Goal: Information Seeking & Learning: Find specific page/section

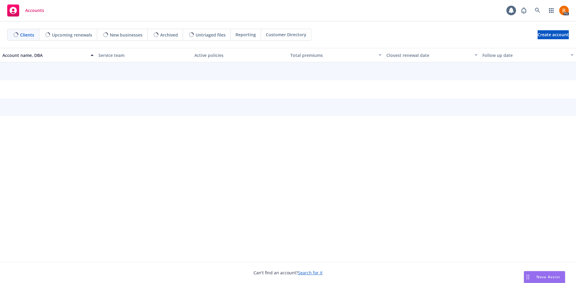
click at [542, 279] on span "Nova Assist" at bounding box center [548, 277] width 24 height 5
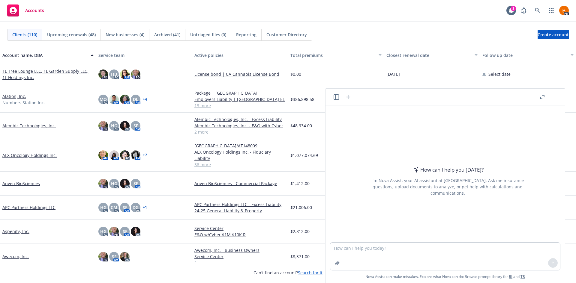
click at [544, 98] on button "button" at bounding box center [541, 97] width 7 height 7
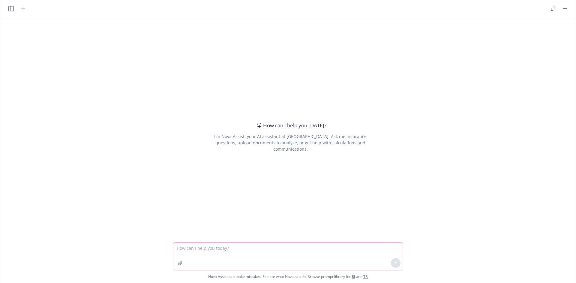
click at [255, 252] on textarea at bounding box center [288, 257] width 230 height 28
type textarea "What are good strategies for managing email"
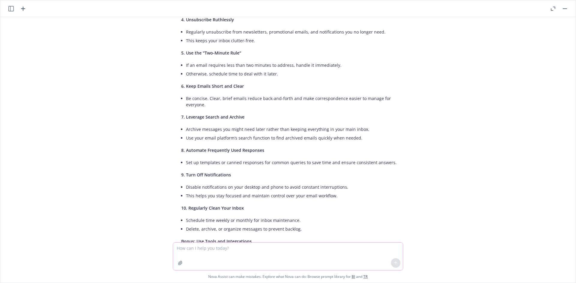
scroll to position [109, 0]
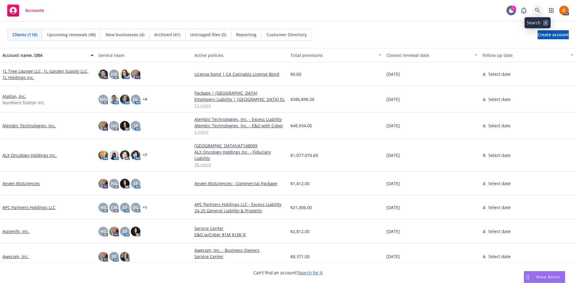
click at [535, 7] on link at bounding box center [537, 10] width 12 height 12
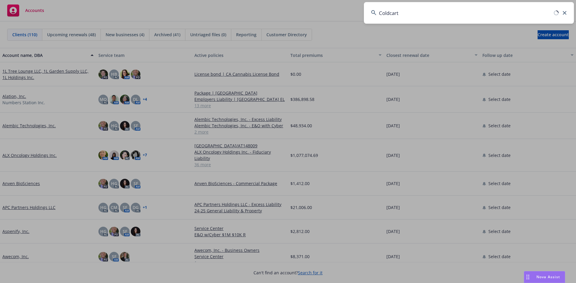
type input "Coldcart"
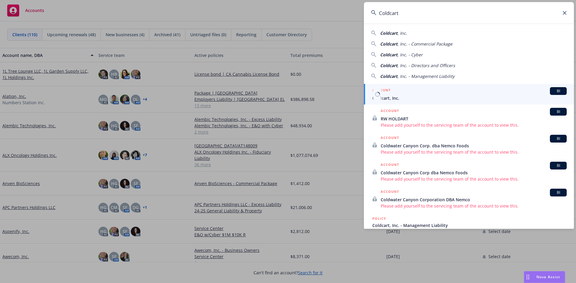
click at [411, 90] on div "ACCOUNT BI" at bounding box center [469, 91] width 194 height 8
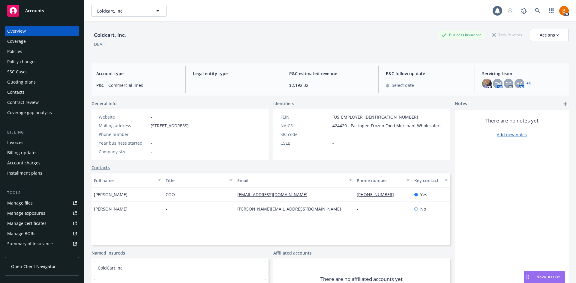
click at [18, 48] on div "Policies" at bounding box center [14, 52] width 15 height 10
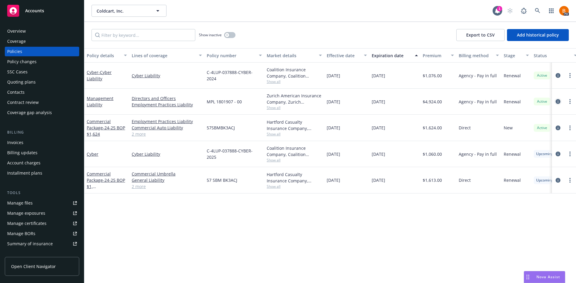
click at [559, 102] on icon "circleInformation" at bounding box center [557, 101] width 5 height 5
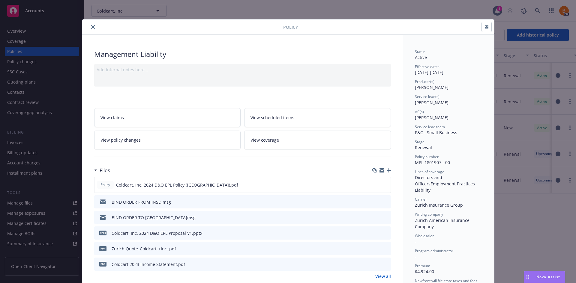
click at [383, 218] on icon "preview file" at bounding box center [384, 217] width 5 height 4
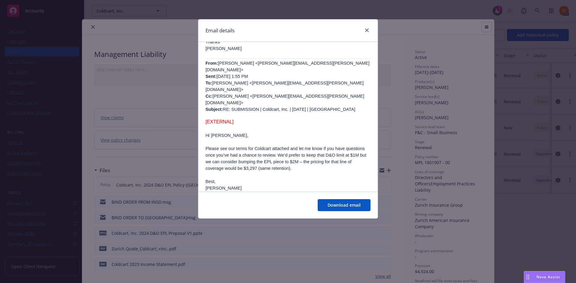
scroll to position [120, 0]
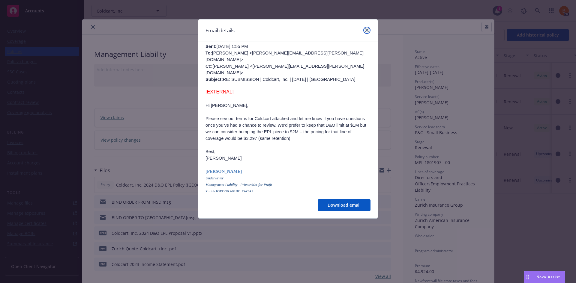
click at [368, 31] on icon "close" at bounding box center [367, 30] width 4 height 4
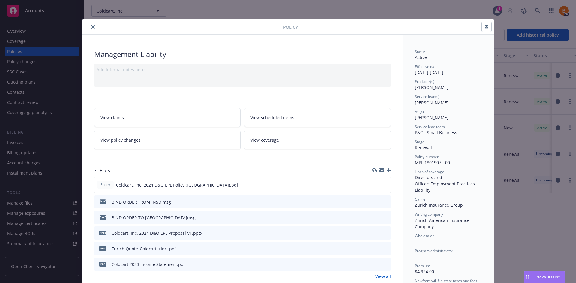
click at [91, 27] on icon "close" at bounding box center [93, 27] width 4 height 4
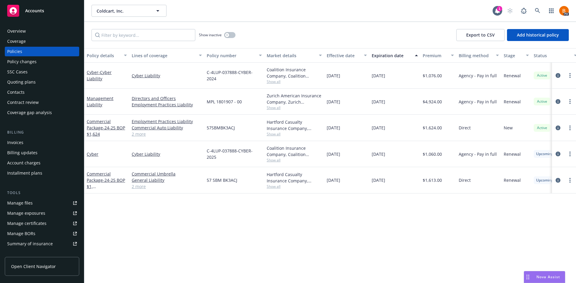
drag, startPoint x: 15, startPoint y: 52, endPoint x: 20, endPoint y: 51, distance: 4.6
click at [15, 52] on div "Policies" at bounding box center [14, 52] width 15 height 10
click at [542, 279] on span "Nova Assist" at bounding box center [548, 277] width 24 height 5
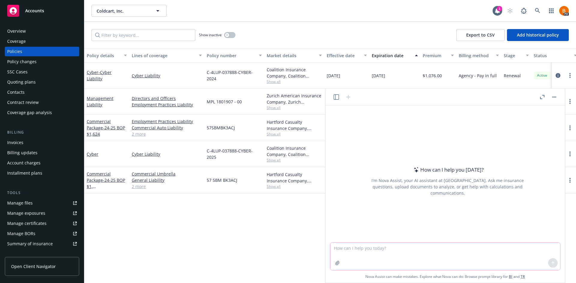
click at [370, 252] on textarea at bounding box center [445, 257] width 230 height 28
type textarea "What factors go into calculating the annual cost of technology e&o cyber liabil…"
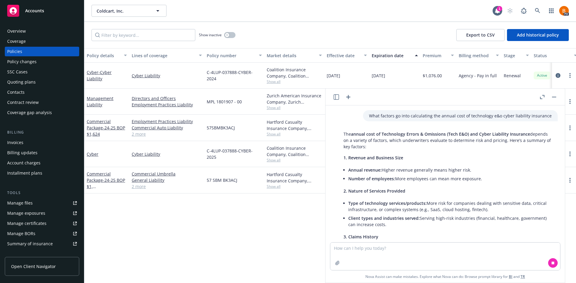
click at [540, 97] on icon "button" at bounding box center [542, 97] width 4 height 4
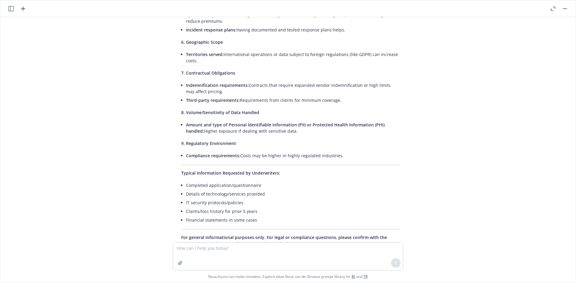
scroll to position [245, 0]
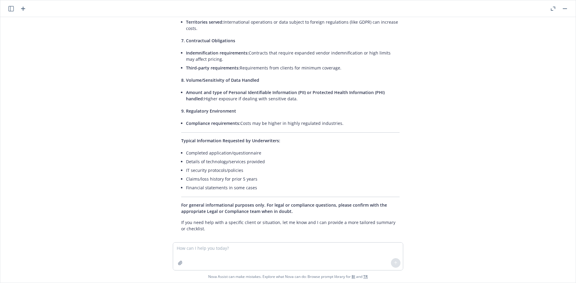
click at [28, 9] on header at bounding box center [287, 8] width 575 height 17
click at [26, 10] on header at bounding box center [287, 8] width 575 height 17
click at [26, 10] on icon "button" at bounding box center [22, 8] width 7 height 7
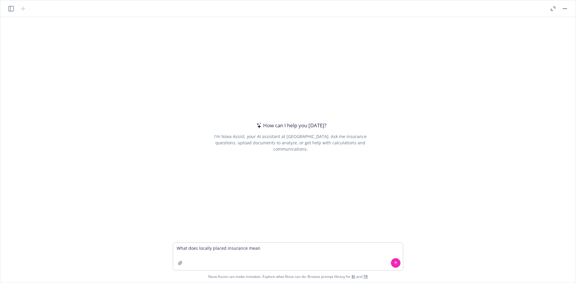
type textarea "What does locally placed insurance mean?"
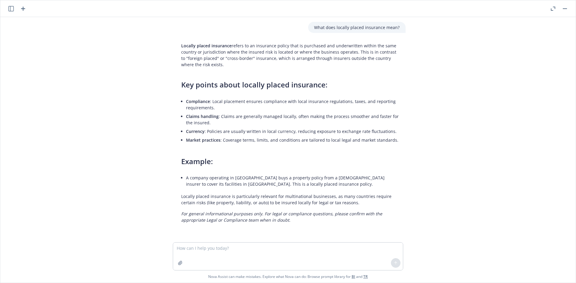
click at [552, 7] on icon "button" at bounding box center [553, 9] width 4 height 4
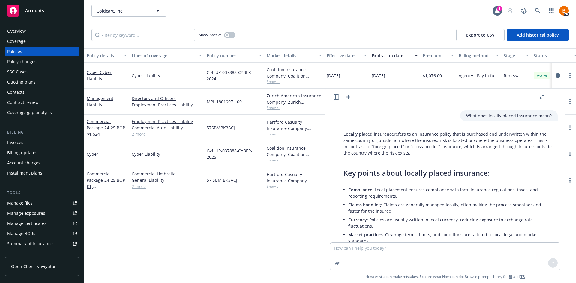
click at [554, 95] on button "button" at bounding box center [553, 97] width 7 height 7
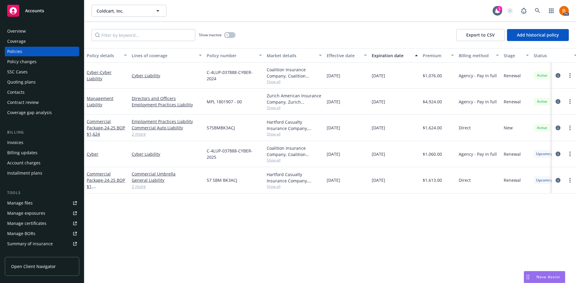
click at [542, 277] on span "Nova Assist" at bounding box center [548, 277] width 24 height 5
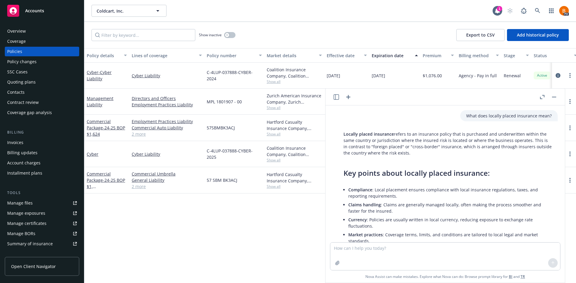
click at [346, 96] on icon "button" at bounding box center [348, 97] width 7 height 7
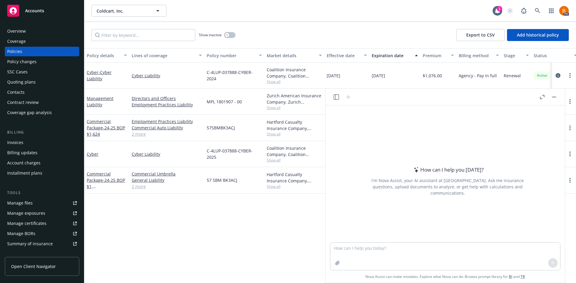
click at [555, 95] on button "button" at bounding box center [553, 97] width 7 height 7
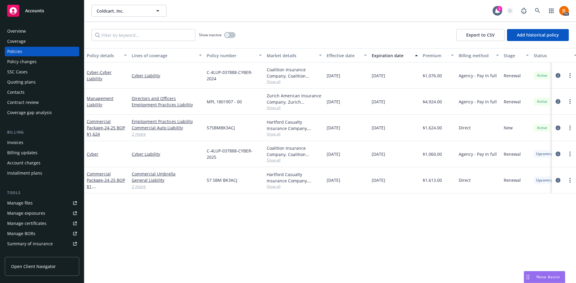
click at [539, 279] on span "Nova Assist" at bounding box center [548, 277] width 24 height 5
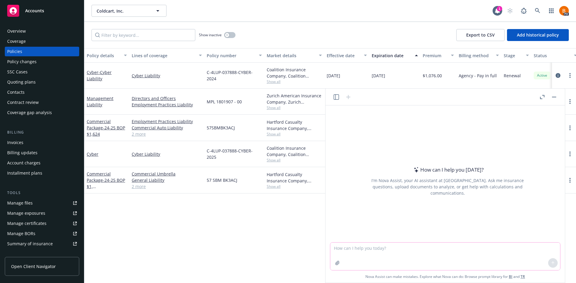
click at [445, 247] on textarea at bounding box center [445, 257] width 230 height 28
type textarea "What does the acronym DSU stand for when it comes to BUilders Risk coverage"
